Goal: Task Accomplishment & Management: Complete application form

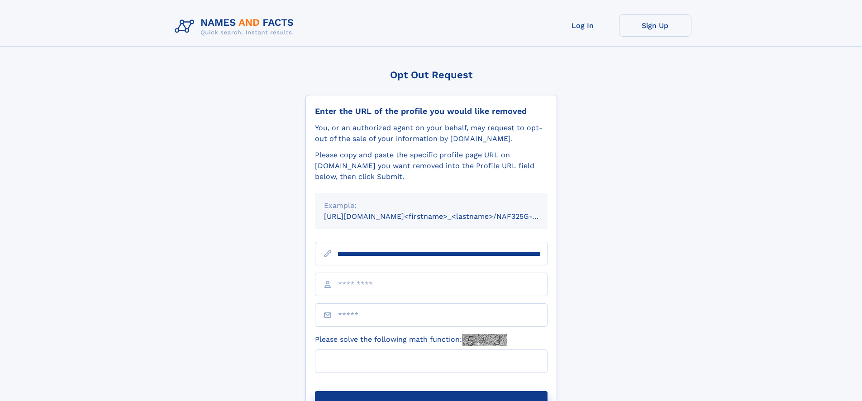
scroll to position [0, 105]
type input "**********"
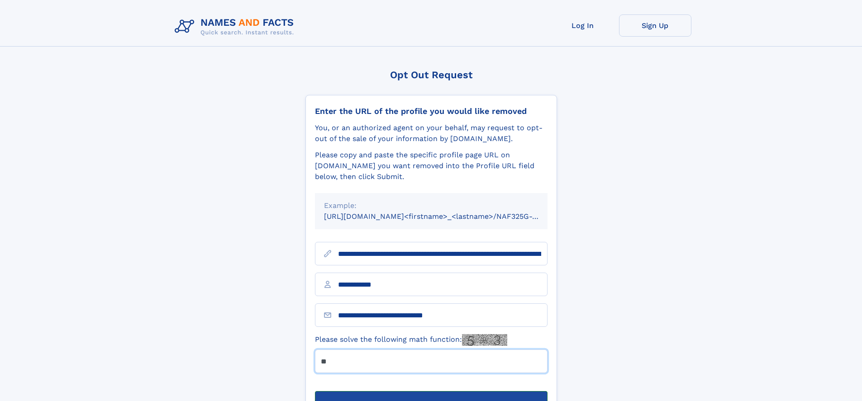
type input "**"
click at [431, 391] on button "Submit Opt Out Request" at bounding box center [431, 405] width 232 height 29
